Goal: Information Seeking & Learning: Understand process/instructions

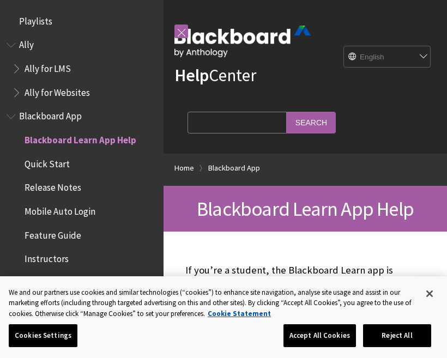
scroll to position [113, 0]
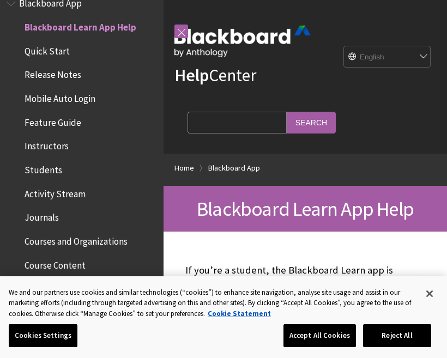
click at [37, 50] on span "Quick Start" at bounding box center [47, 49] width 45 height 15
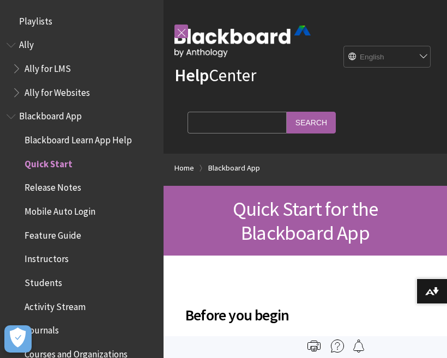
scroll to position [136, 0]
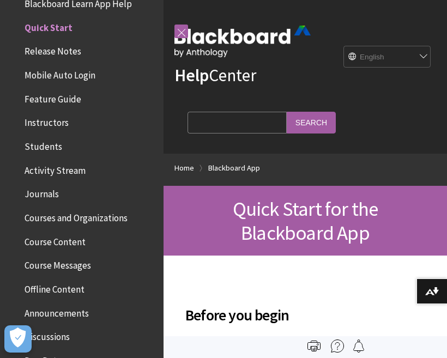
click at [234, 121] on input "Search Query" at bounding box center [236, 122] width 99 height 21
click at [423, 105] on div "Help Center English عربية Català Cymraeg Deutsch Español Suomi Français עברית I…" at bounding box center [304, 77] width 283 height 154
click at [413, 53] on select "English عربية Català Cymraeg Deutsch Español Suomi Français עברית Italiano 日本語 …" at bounding box center [387, 57] width 87 height 22
select select "/ar-sa/Blackboard_App/Quick_Start"
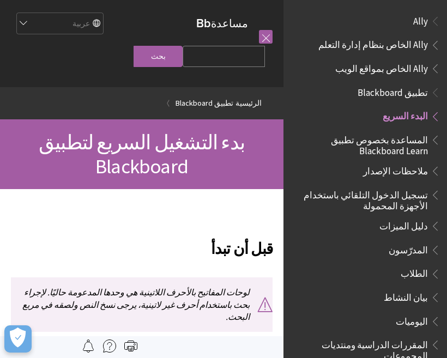
scroll to position [89, 0]
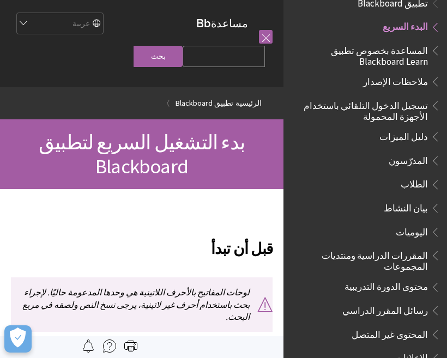
click at [423, 116] on span "تسجيل الدخول التلقائي باستخدام الأجهزة المحمولة" at bounding box center [361, 109] width 131 height 26
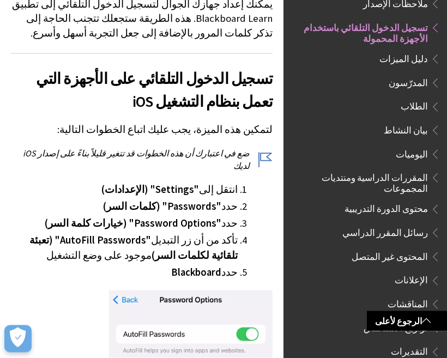
scroll to position [247, 0]
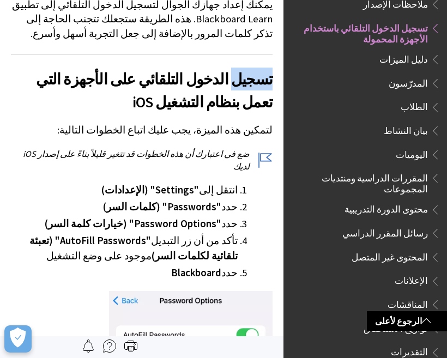
click at [40, 123] on p "لتمكين هذه الميزة، يجب عليك اتباع الخطوات التالية:" at bounding box center [141, 130] width 261 height 14
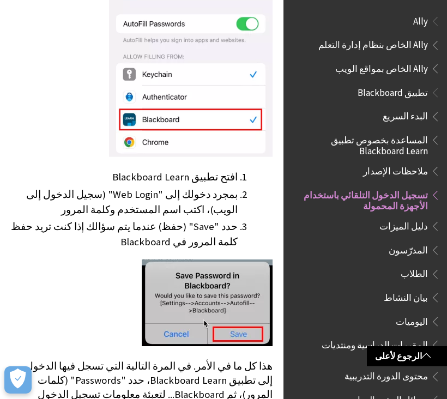
scroll to position [0, 0]
click at [421, 87] on span "تطبيق Blackboard" at bounding box center [392, 90] width 70 height 15
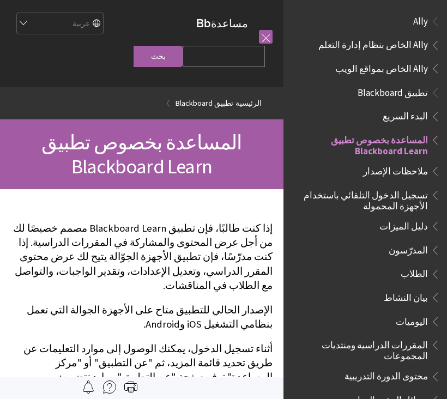
scroll to position [113, 0]
